Goal: Task Accomplishment & Management: Complete application form

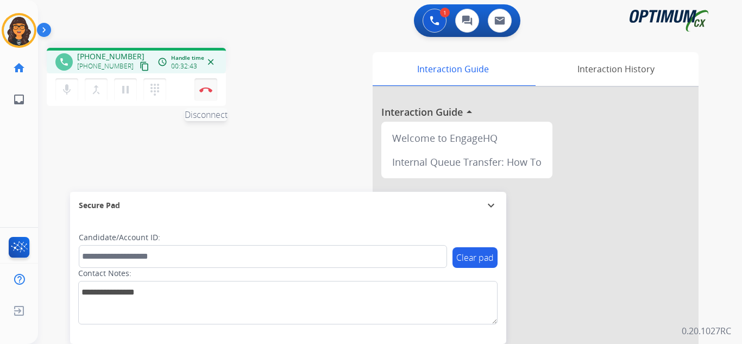
click at [205, 92] on button "Disconnect" at bounding box center [206, 89] width 23 height 23
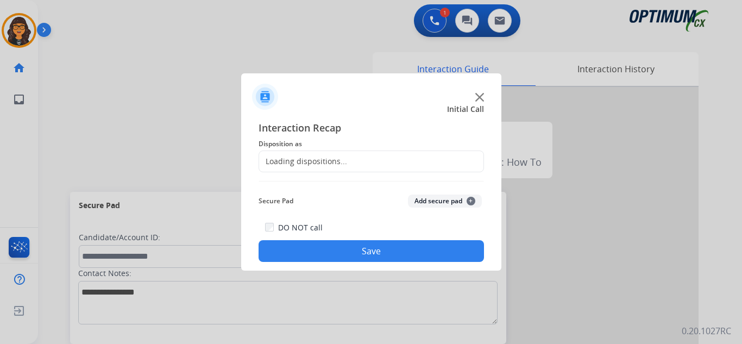
click at [338, 158] on div "Loading dispositions..." at bounding box center [303, 161] width 88 height 11
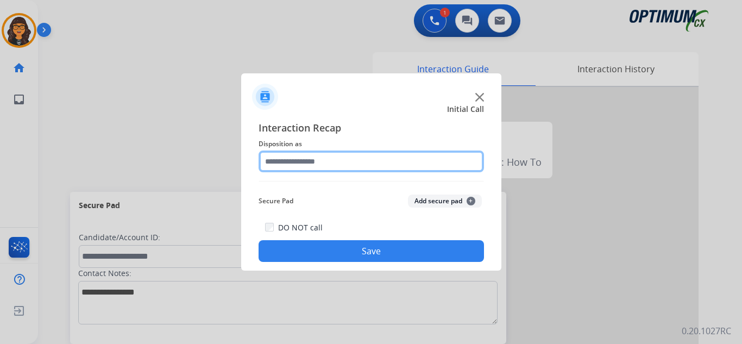
click at [308, 159] on input "text" at bounding box center [372, 162] width 226 height 22
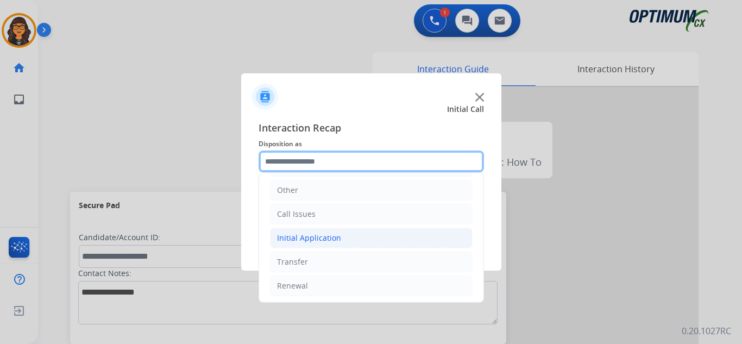
scroll to position [74, 0]
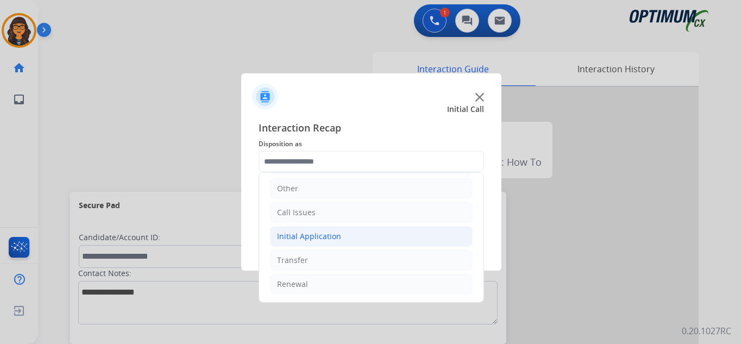
click at [316, 234] on div "Initial Application" at bounding box center [309, 236] width 64 height 11
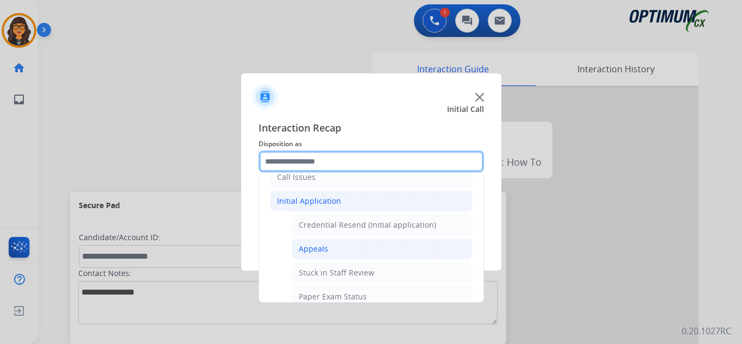
scroll to position [128, 0]
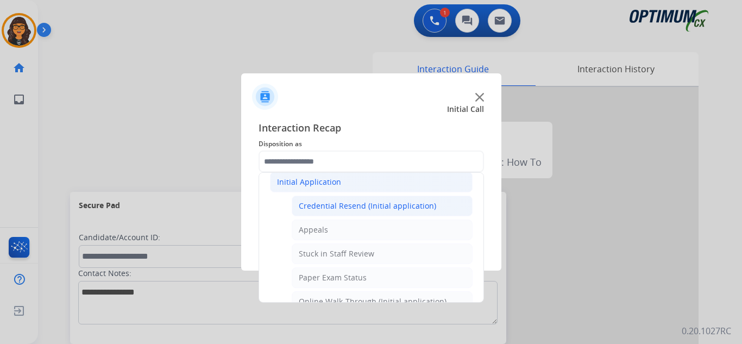
click at [359, 205] on div "Credential Resend (Initial application)" at bounding box center [368, 206] width 138 height 11
type input "**********"
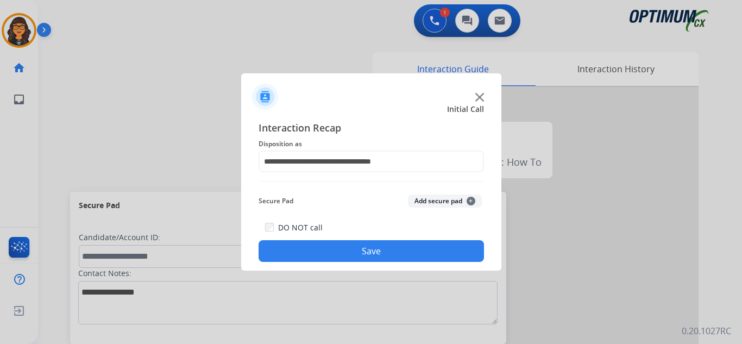
click at [367, 255] on button "Save" at bounding box center [372, 251] width 226 height 22
